Goal: Task Accomplishment & Management: Manage account settings

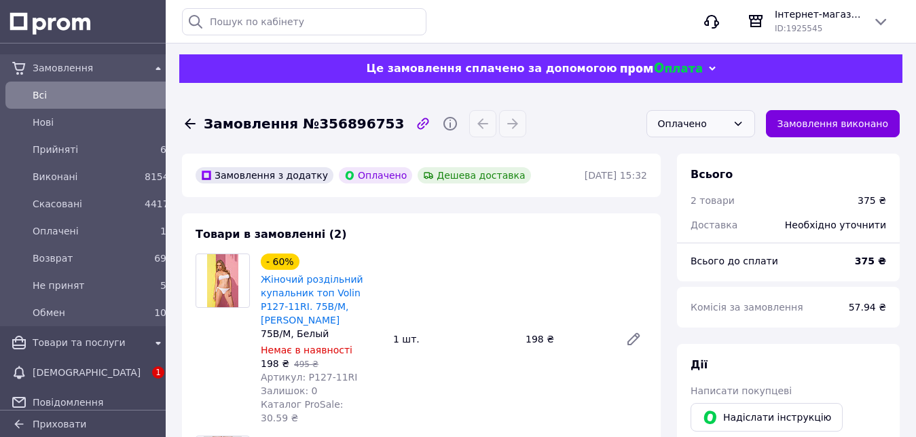
click at [744, 120] on icon at bounding box center [738, 123] width 11 height 11
click at [679, 149] on li "Прийнято" at bounding box center [700, 153] width 107 height 26
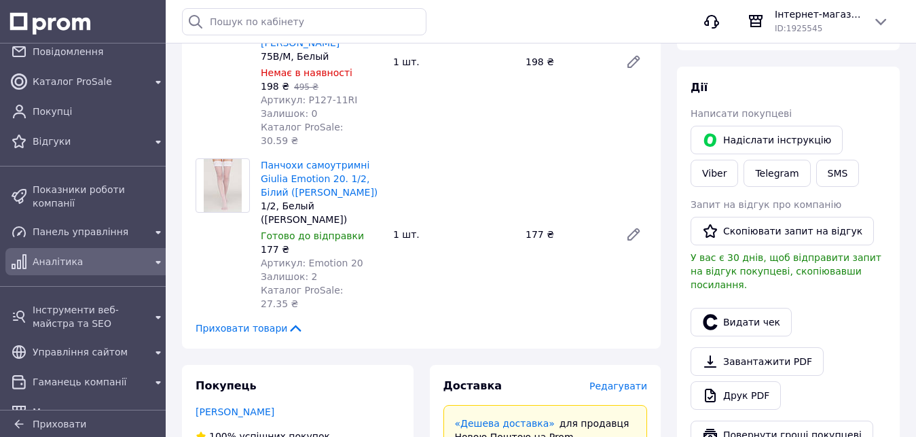
scroll to position [387, 0]
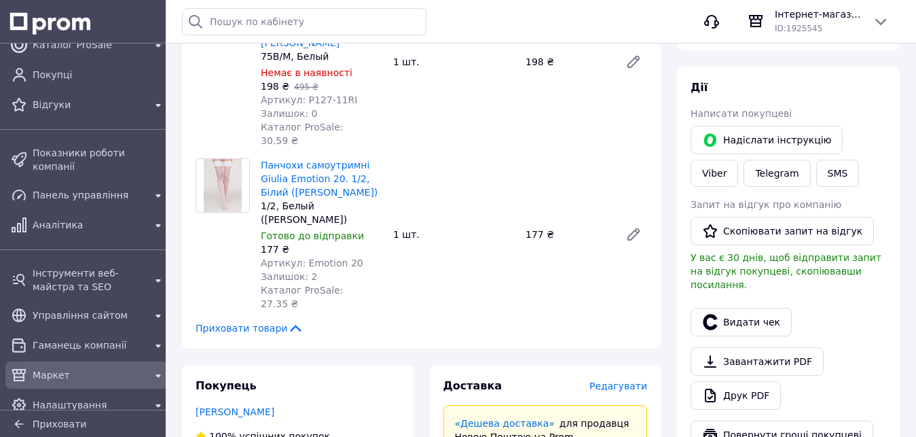
click at [38, 368] on span "Маркет" at bounding box center [89, 375] width 112 height 14
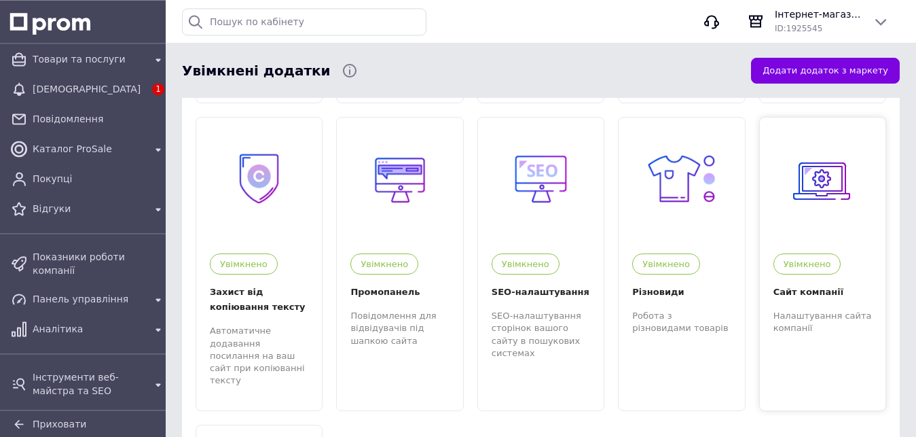
scroll to position [831, 0]
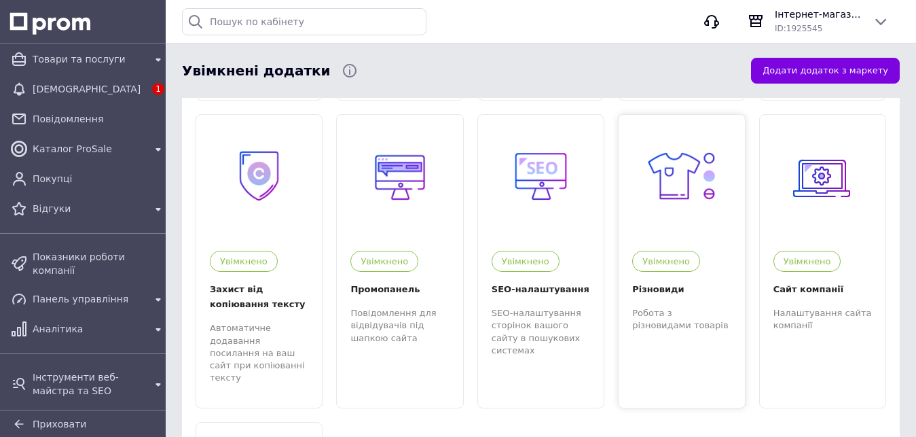
click at [655, 282] on div "Різновиди" at bounding box center [681, 289] width 98 height 15
click at [726, 237] on div "Увімкнено Різновиди Робота з різновидами товарів" at bounding box center [682, 284] width 126 height 94
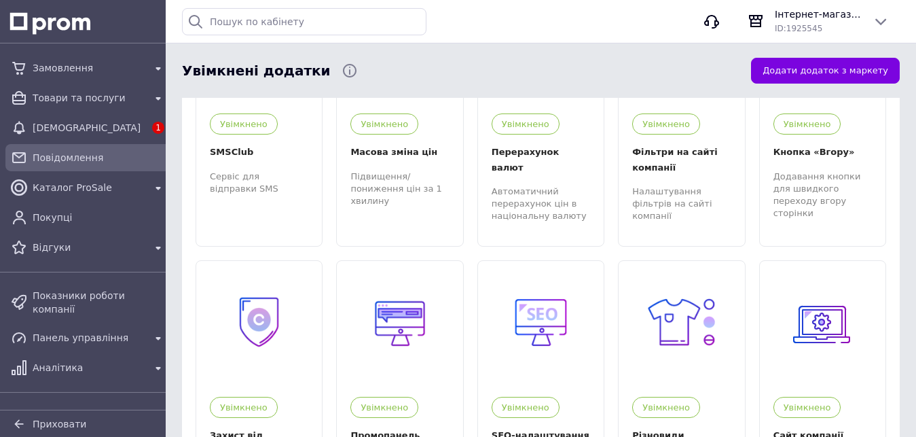
scroll to position [623, 0]
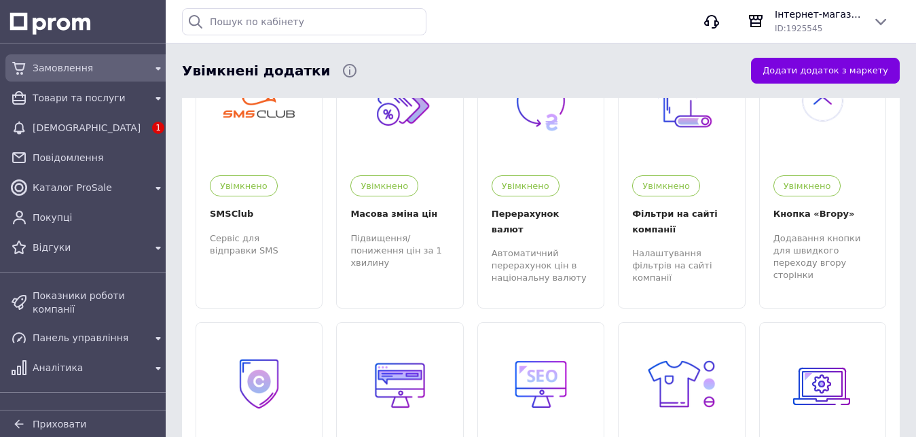
click at [69, 67] on span "Замовлення" at bounding box center [89, 68] width 112 height 14
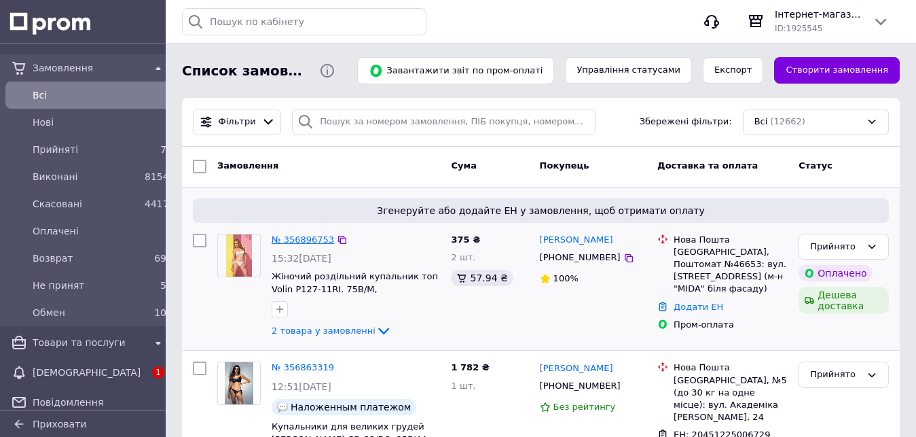
click at [297, 239] on link "№ 356896753" at bounding box center [303, 239] width 62 height 10
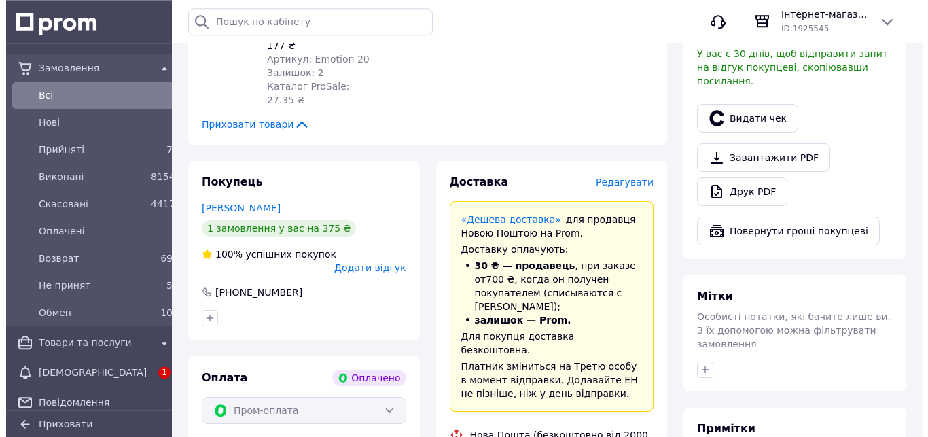
scroll to position [485, 0]
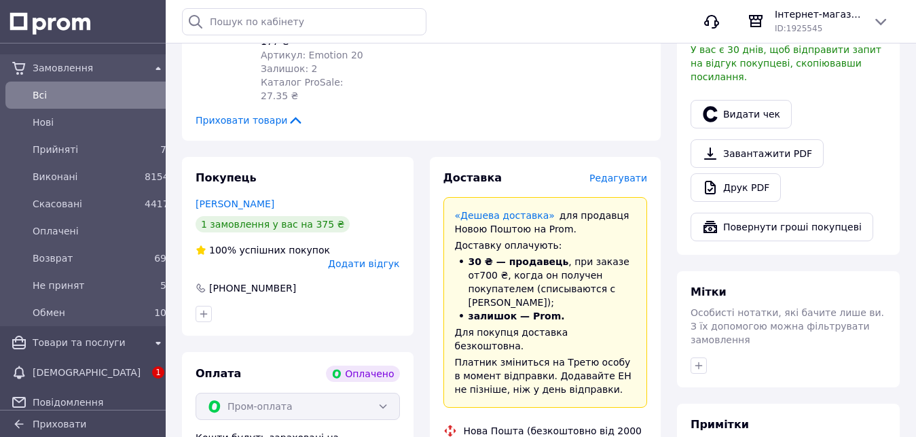
click at [623, 172] on span "Редагувати" at bounding box center [618, 177] width 58 height 11
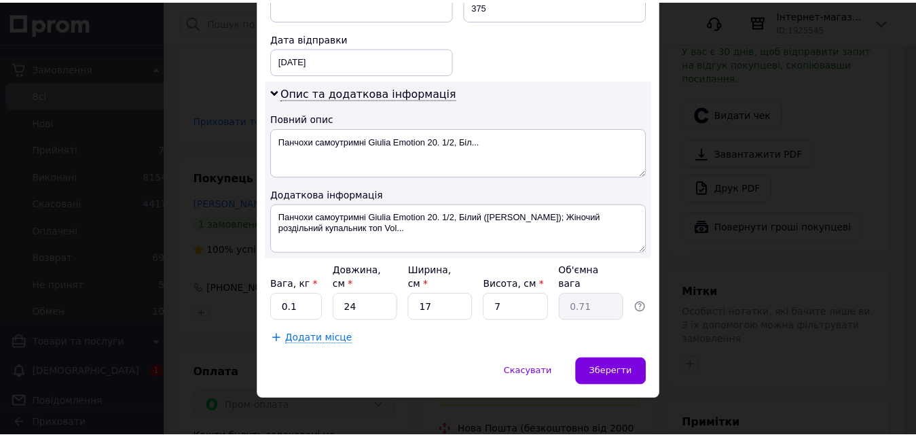
scroll to position [640, 0]
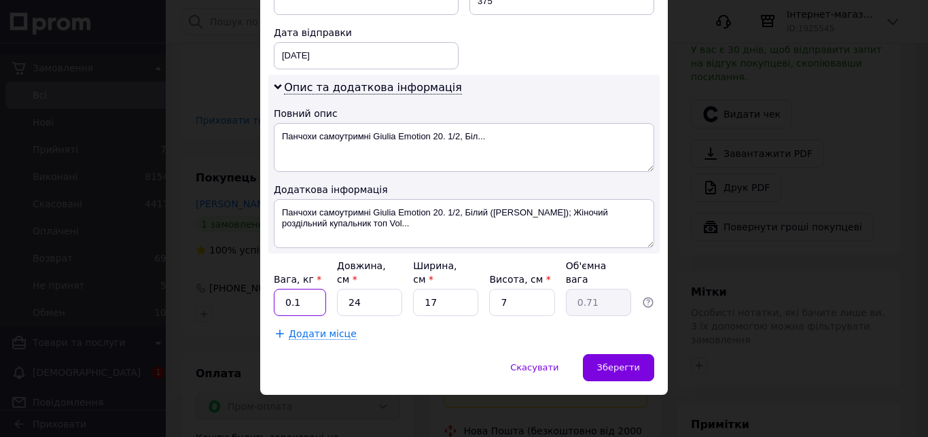
click at [293, 297] on input "0.1" at bounding box center [300, 302] width 52 height 27
type input "0.3"
click at [344, 294] on input "24" at bounding box center [369, 302] width 65 height 27
type input "4"
type input "0.12"
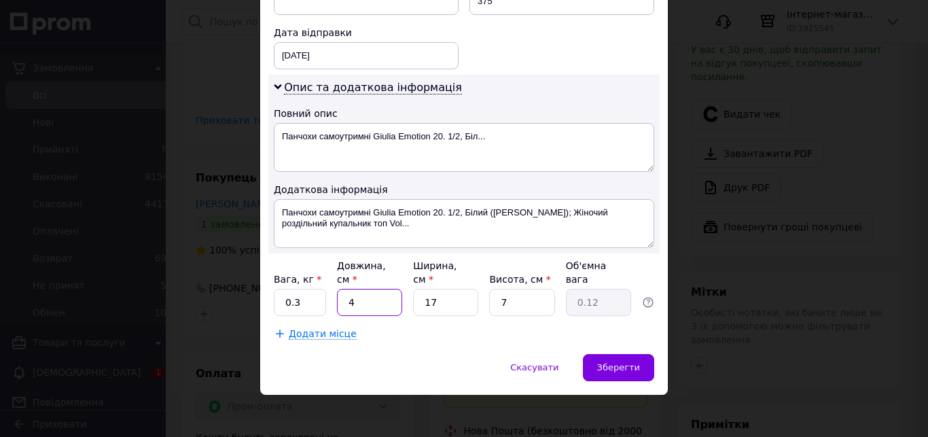
type input "34"
type input "1.01"
type input "34"
click at [430, 300] on input "17" at bounding box center [445, 302] width 65 height 27
type input "1"
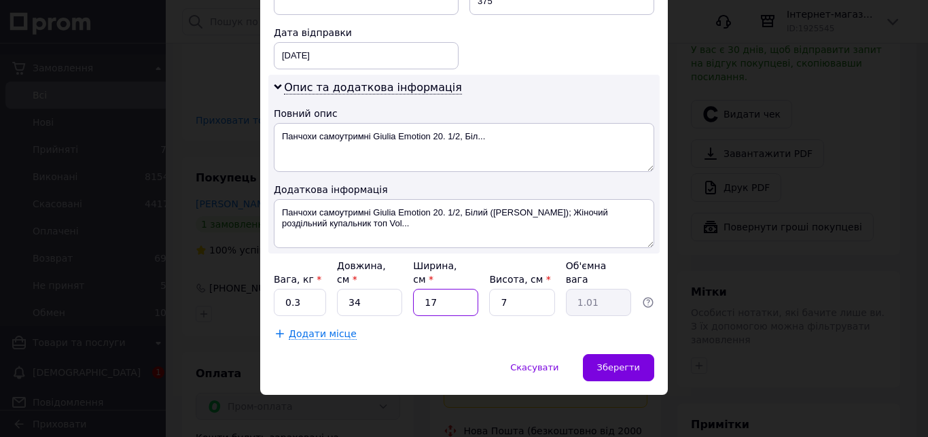
type input "0.1"
type input "2"
type input "0.12"
type input "24"
type input "1.43"
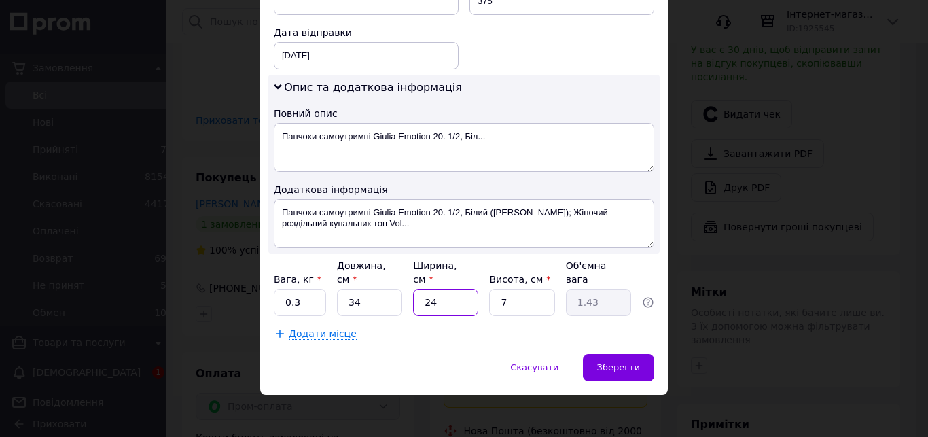
type input "24"
click at [498, 297] on input "7" at bounding box center [521, 302] width 65 height 27
type input "4"
type input "0.82"
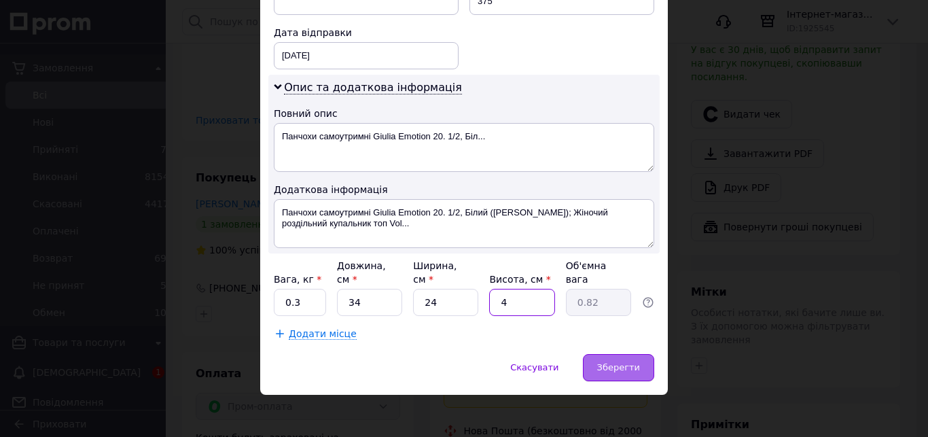
type input "4"
click at [618, 354] on div "Зберегти" at bounding box center [618, 367] width 71 height 27
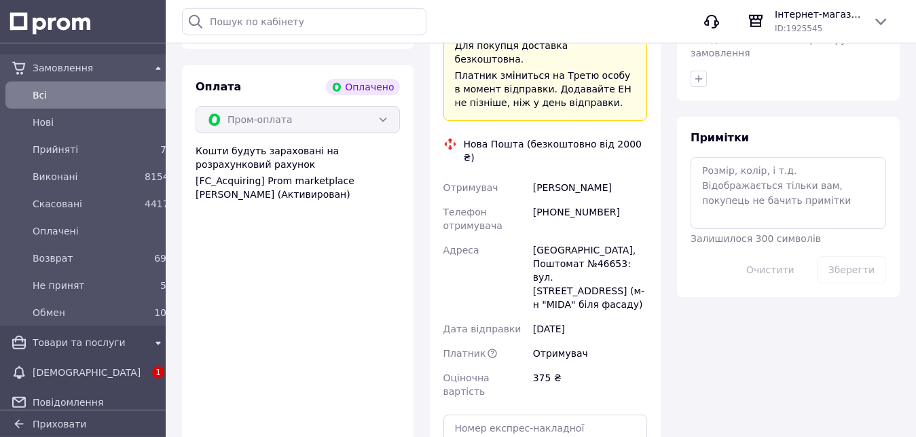
scroll to position [810, 0]
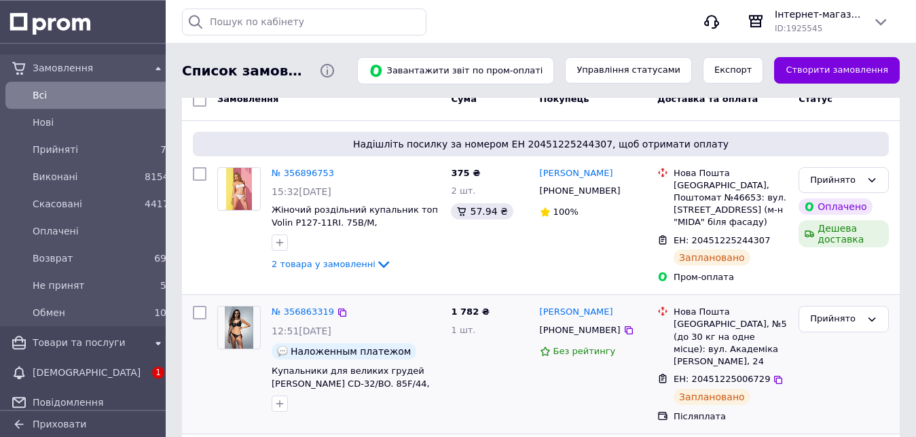
scroll to position [69, 0]
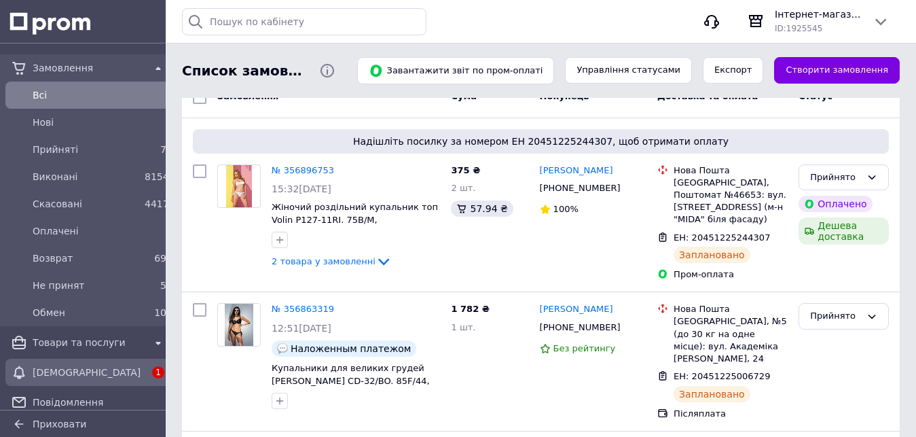
click at [78, 366] on span "[DEMOGRAPHIC_DATA]" at bounding box center [89, 372] width 112 height 14
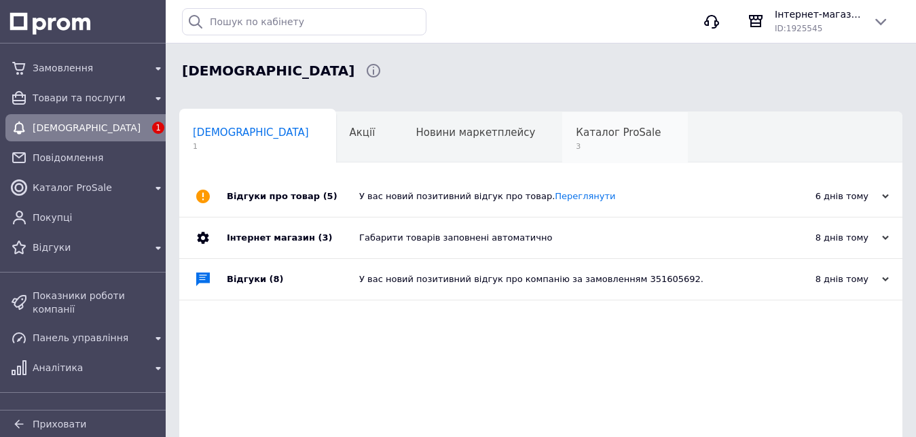
click at [576, 132] on span "Каталог ProSale" at bounding box center [618, 132] width 85 height 12
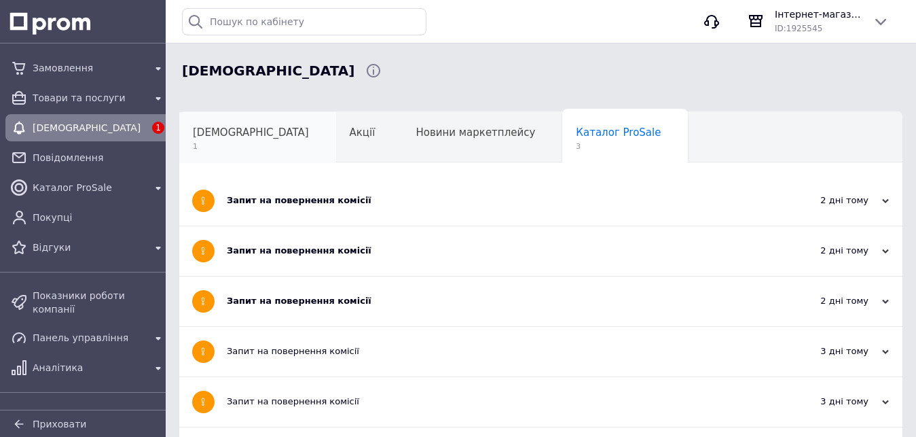
click at [218, 131] on span "[DEMOGRAPHIC_DATA]" at bounding box center [251, 132] width 116 height 12
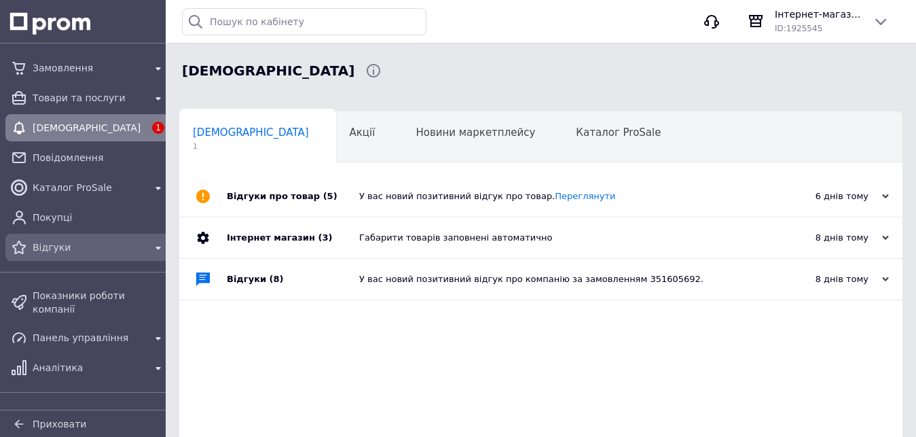
click at [42, 245] on span "Відгуки" at bounding box center [89, 247] width 112 height 14
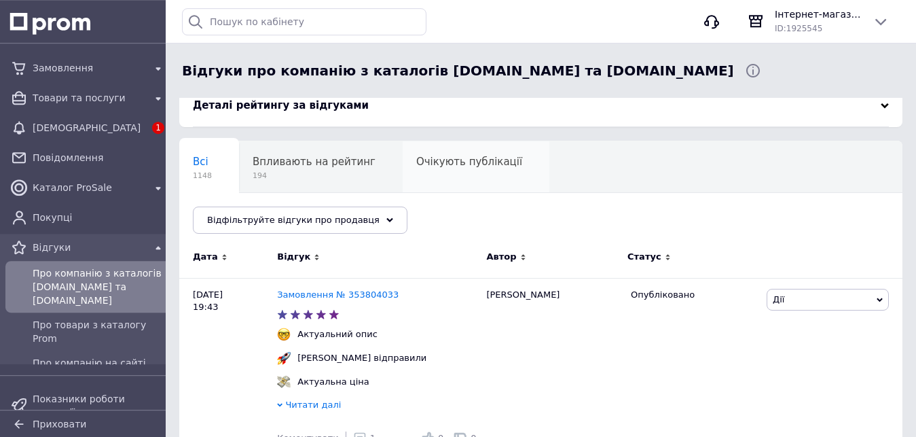
scroll to position [139, 0]
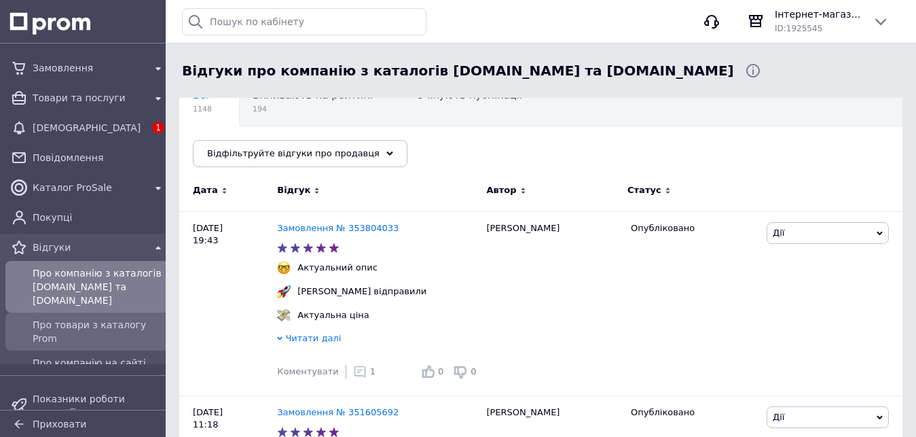
click at [139, 318] on span "Про товари з каталогу Prom" at bounding box center [100, 331] width 134 height 27
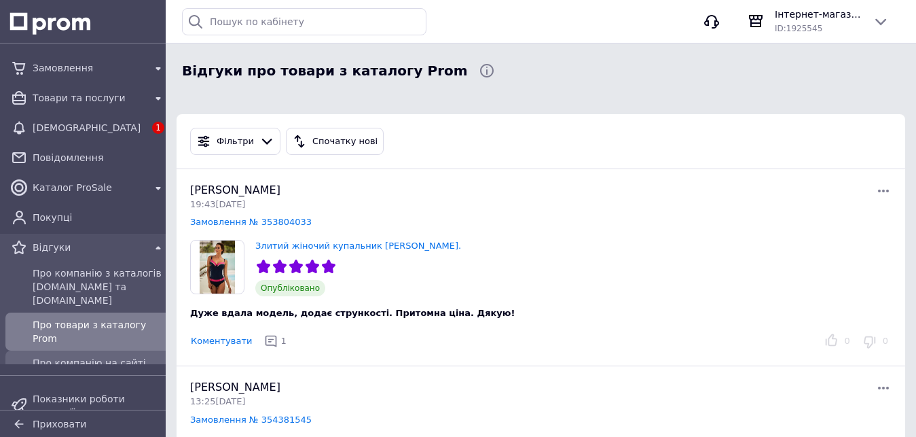
click at [63, 356] on span "Про компанію на сайті компанії" at bounding box center [100, 369] width 134 height 27
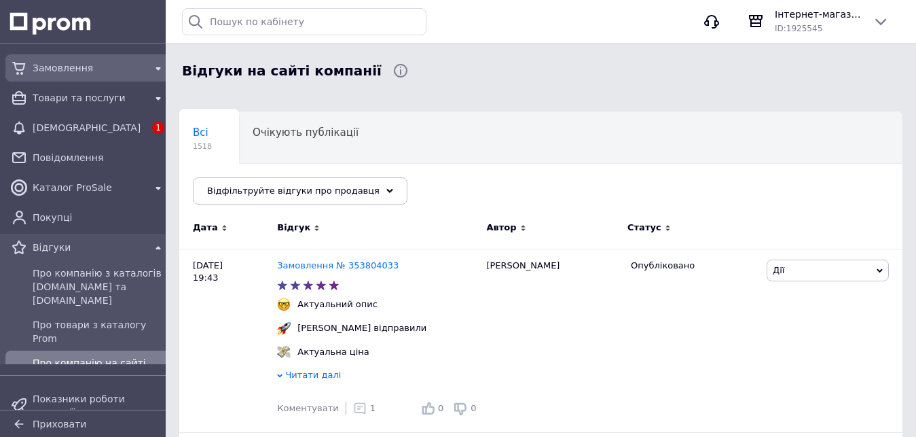
click at [62, 67] on span "Замовлення" at bounding box center [89, 68] width 112 height 14
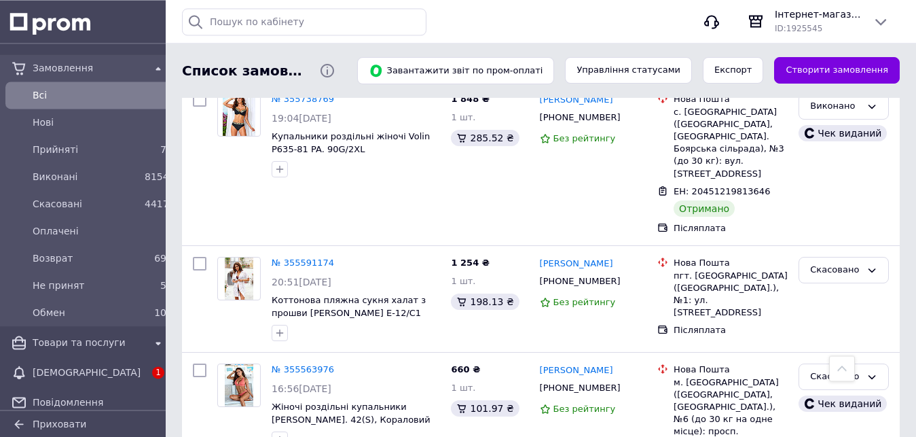
scroll to position [2405, 0]
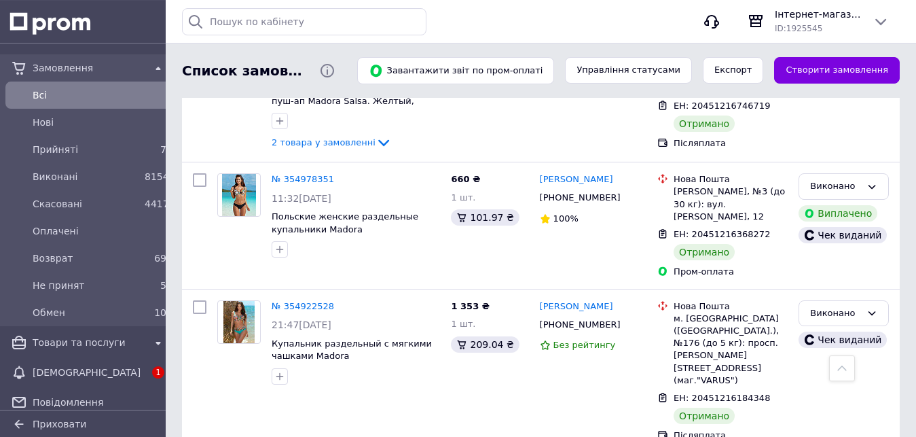
scroll to position [2327, 0]
